Goal: Task Accomplishment & Management: Manage account settings

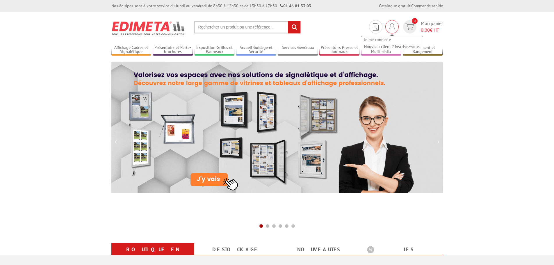
click at [391, 28] on img at bounding box center [392, 26] width 6 height 7
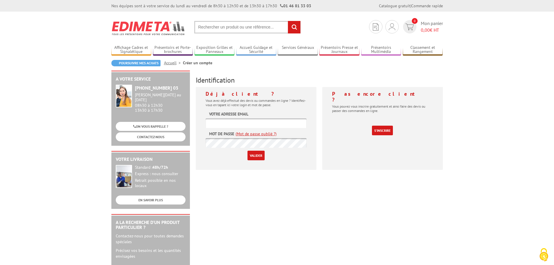
type input "[EMAIL_ADDRESS][DOMAIN_NAME]"
click at [255, 157] on input "Valider" at bounding box center [256, 156] width 17 height 10
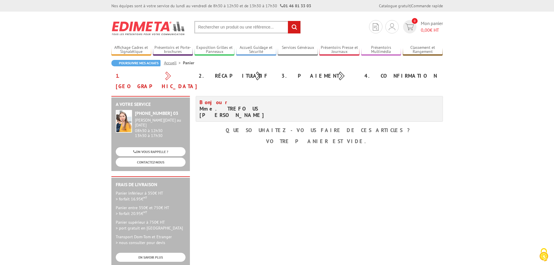
click at [399, 25] on div "Mon compte Mes devis & commandes Déconnexion 0 Mon panier 0,00 € HT" at bounding box center [406, 26] width 77 height 13
click at [387, 25] on div "Mon compte Mes devis & commandes Déconnexion" at bounding box center [392, 26] width 13 height 13
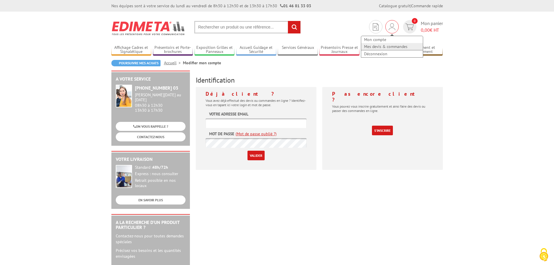
type input "[PERSON_NAME][EMAIL_ADDRESS][DOMAIN_NAME]"
click at [384, 46] on link "Mes devis & commandes" at bounding box center [392, 46] width 62 height 7
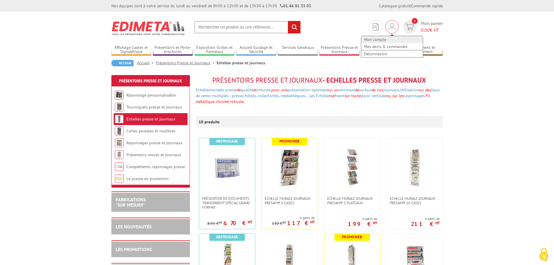
click at [381, 39] on link "Mon compte" at bounding box center [392, 39] width 62 height 7
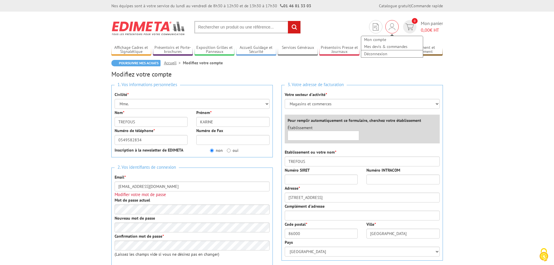
click at [389, 23] on img at bounding box center [392, 26] width 6 height 7
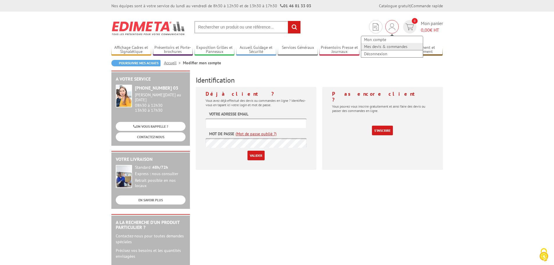
type input "[PERSON_NAME][EMAIL_ADDRESS][DOMAIN_NAME]"
click at [380, 45] on link "Mes devis & commandes" at bounding box center [392, 46] width 62 height 7
